Goal: Navigation & Orientation: Find specific page/section

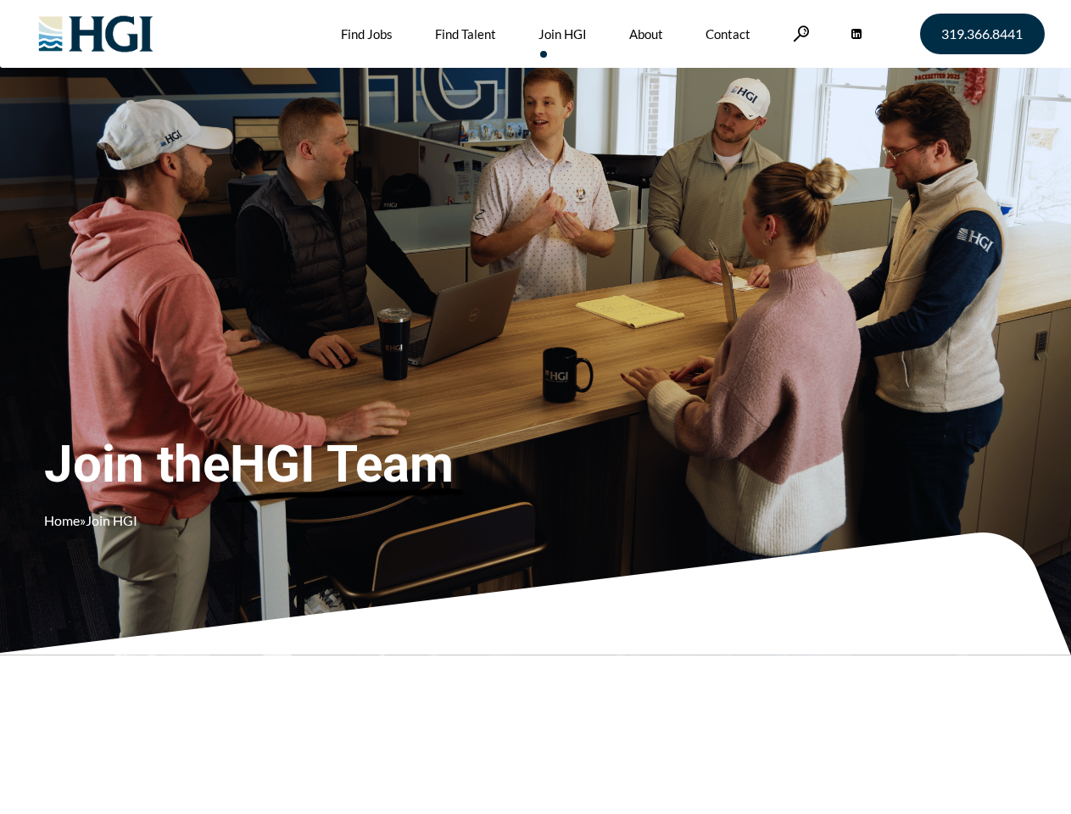
click at [535, 407] on div "Join the HGI Team Home » Join HGI" at bounding box center [316, 382] width 545 height 330
click at [799, 33] on link at bounding box center [801, 33] width 17 height 16
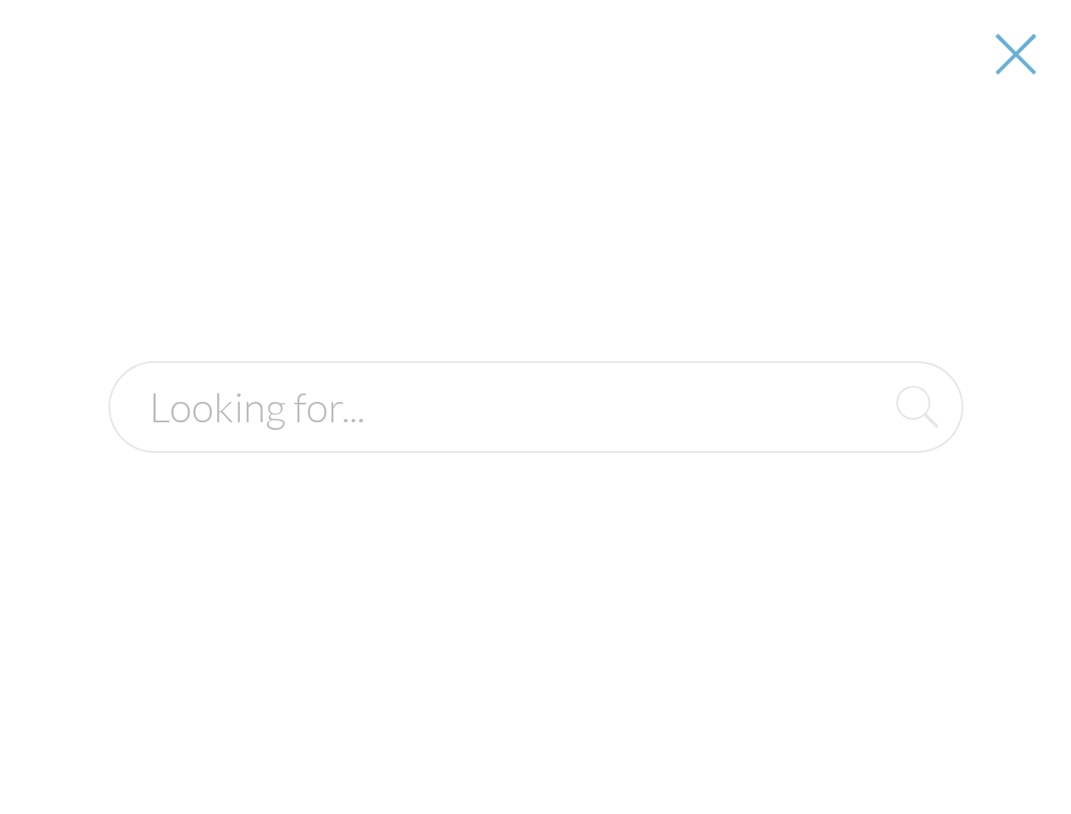
click at [535, 407] on div "Join the HGI Team Home » Join HGI" at bounding box center [316, 382] width 545 height 330
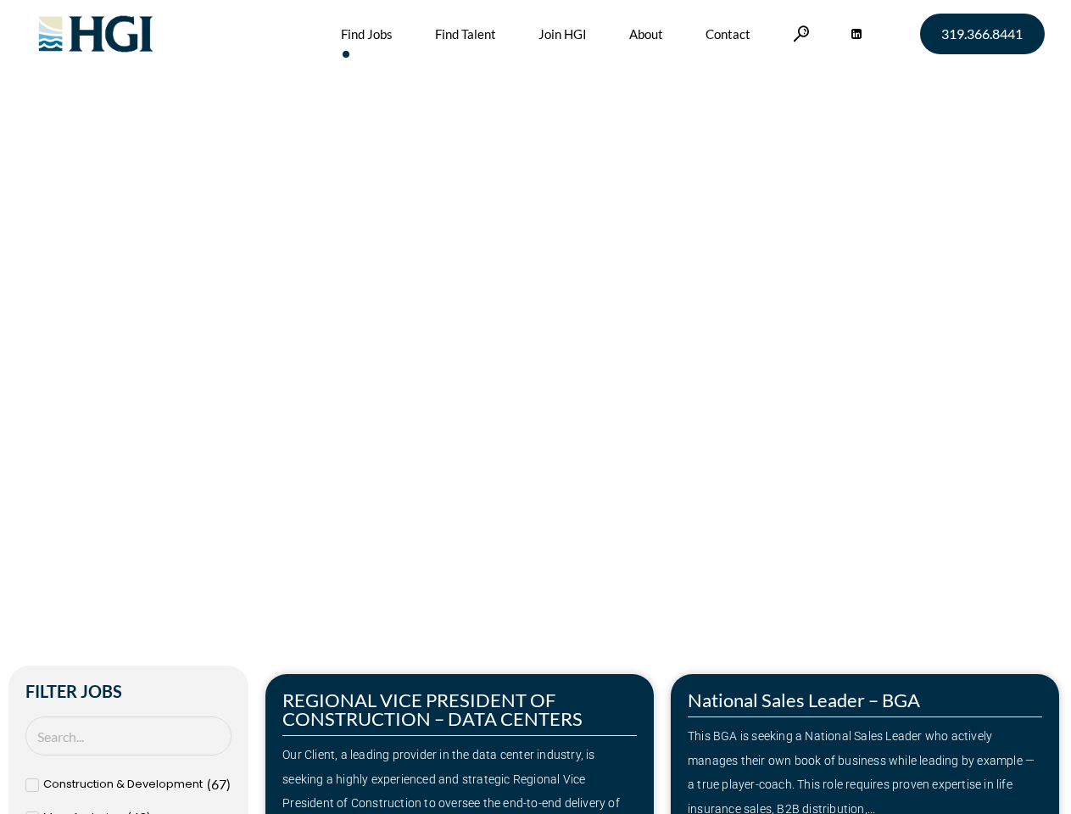
click at [535, 407] on div "Make Your Next Move Home » Jobs" at bounding box center [536, 358] width 967 height 717
click at [799, 33] on link at bounding box center [801, 33] width 17 height 16
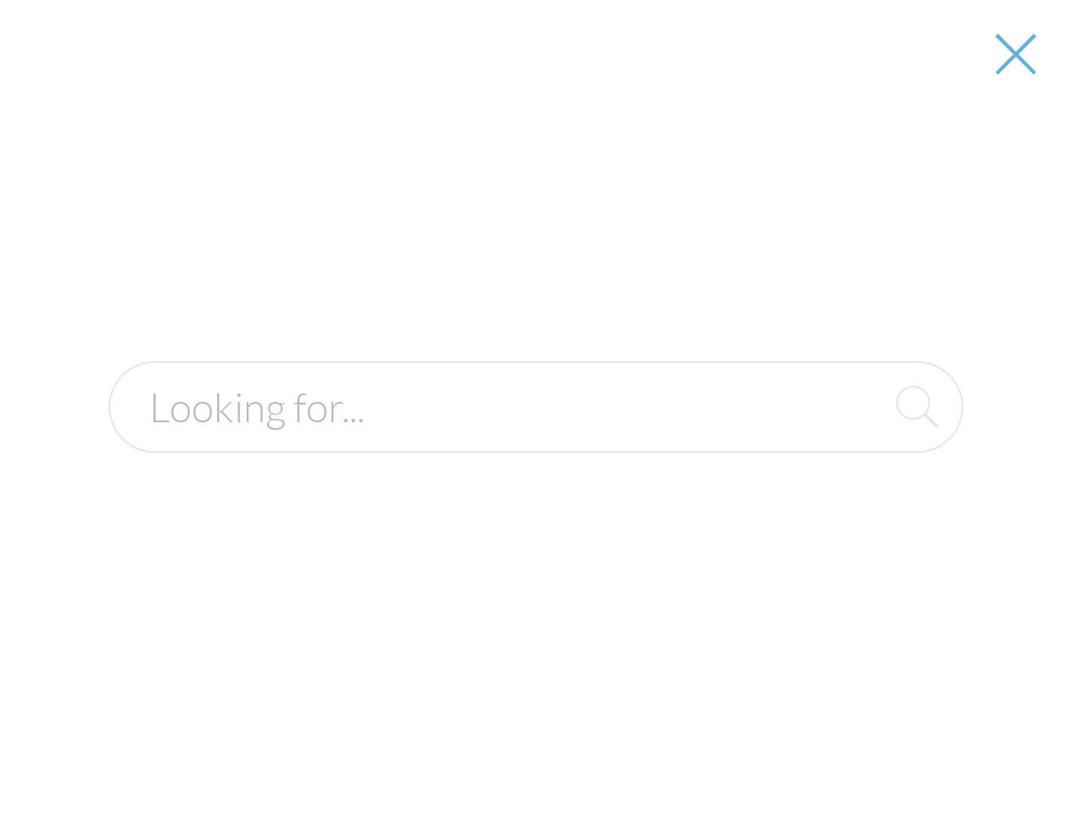
click at [460, 744] on div "Our Client, a leading provider in the data center industry, is seeking a highly…" at bounding box center [459, 792] width 355 height 98
click at [865, 744] on div at bounding box center [536, 407] width 1069 height 814
